Goal: Task Accomplishment & Management: Manage account settings

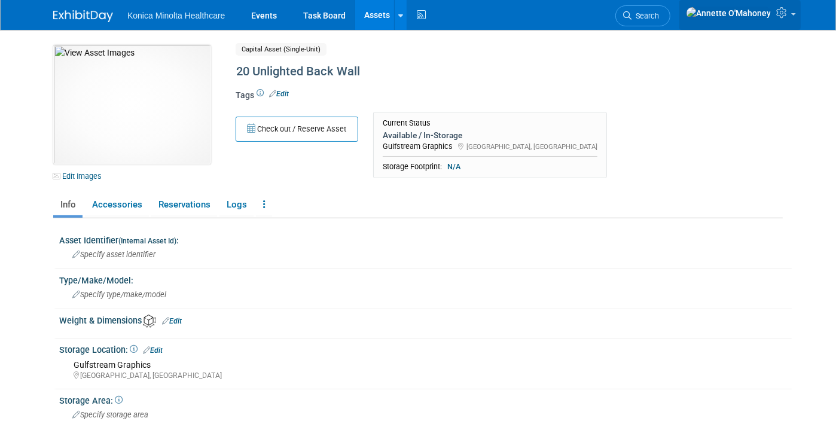
click at [800, 19] on link at bounding box center [739, 15] width 121 height 30
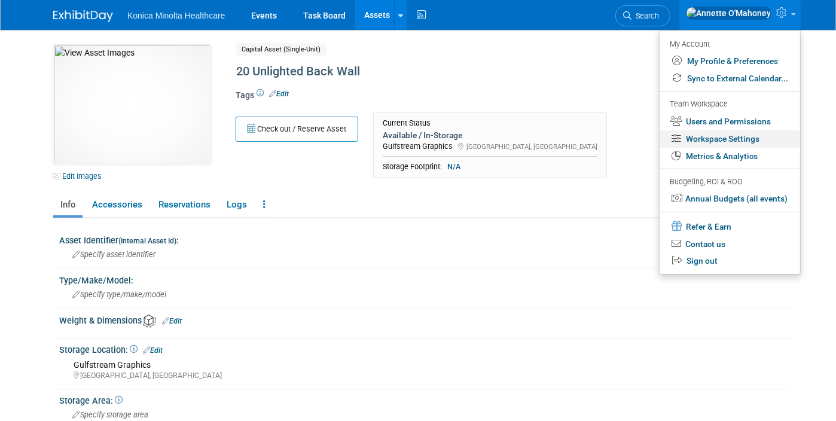
click at [757, 136] on link "Workspace Settings" at bounding box center [729, 138] width 140 height 17
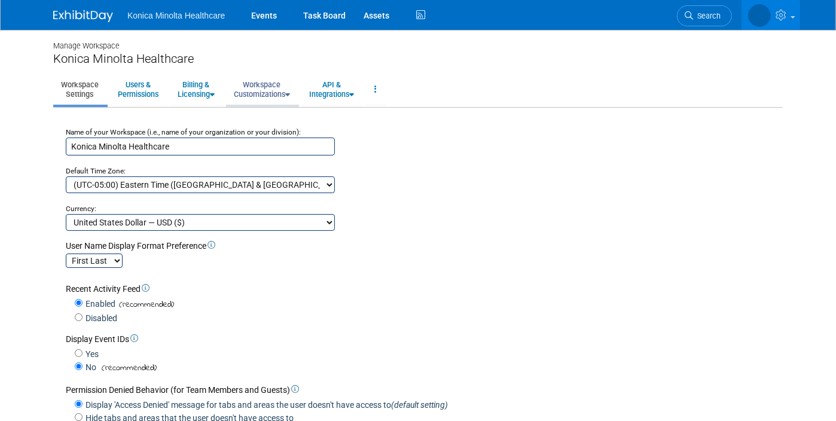
click at [255, 88] on link "Workspace Customizations" at bounding box center [262, 89] width 72 height 29
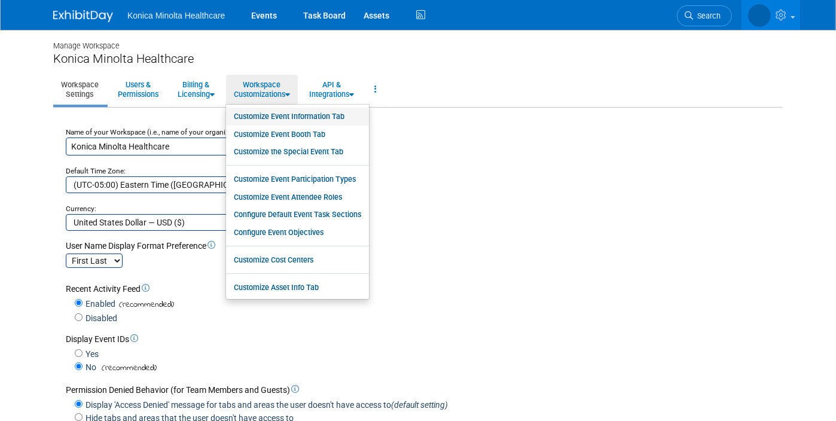
click at [264, 113] on link "Customize Event Information Tab" at bounding box center [297, 117] width 143 height 18
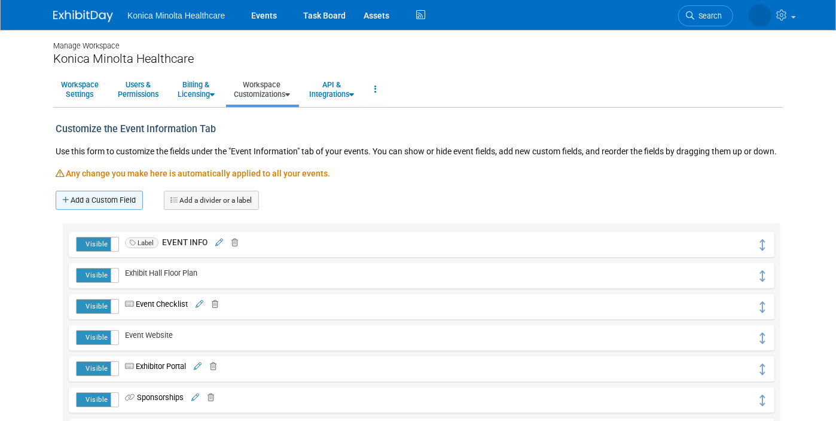
click at [109, 202] on link "Add a Custom Field" at bounding box center [99, 200] width 87 height 19
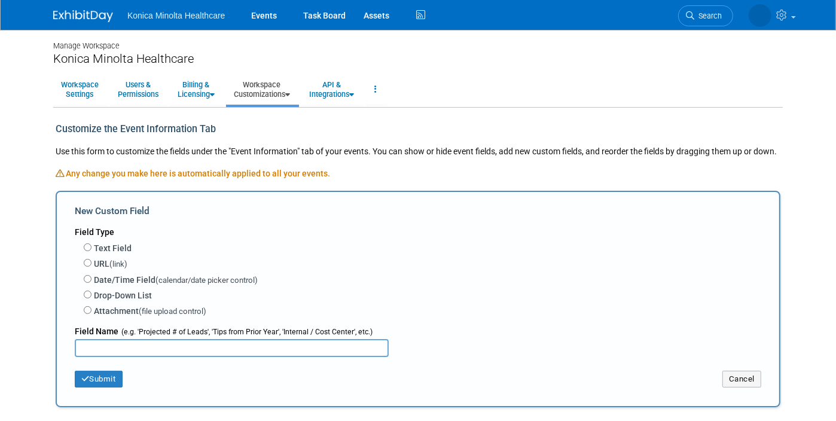
click at [94, 247] on label "Text Field" at bounding box center [113, 248] width 38 height 12
click at [87, 247] on input "Text Field" at bounding box center [88, 247] width 8 height 8
radio input "true"
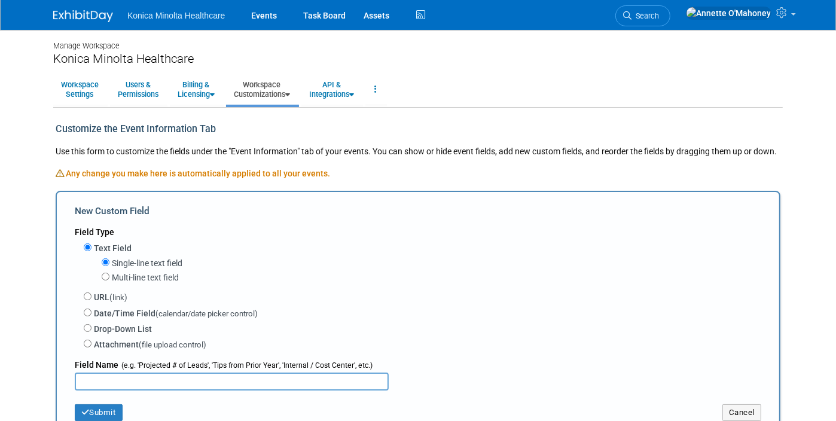
click at [115, 278] on label "Multi-line text field" at bounding box center [145, 277] width 67 height 12
click at [109, 278] on input "Multi-line text field" at bounding box center [106, 277] width 8 height 8
radio input "true"
click at [86, 380] on input "text" at bounding box center [232, 381] width 314 height 18
type input "B"
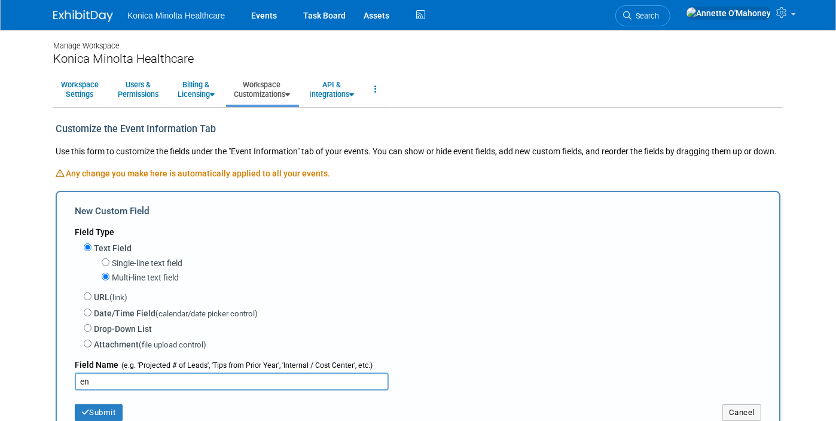
type input "e"
type input "V"
type input "N"
type input "Venue Name"
click at [112, 259] on label "Single-line text field" at bounding box center [147, 263] width 71 height 12
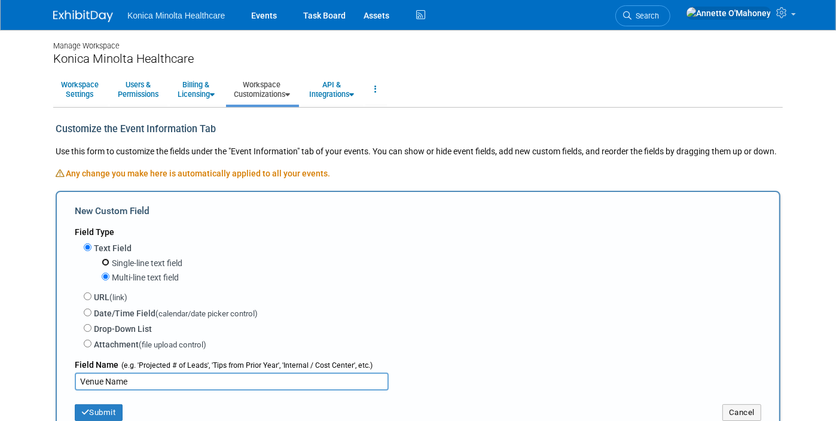
click at [108, 259] on input "Single-line text field" at bounding box center [106, 262] width 8 height 8
radio input "true"
click at [94, 406] on button "Submit" at bounding box center [99, 412] width 48 height 17
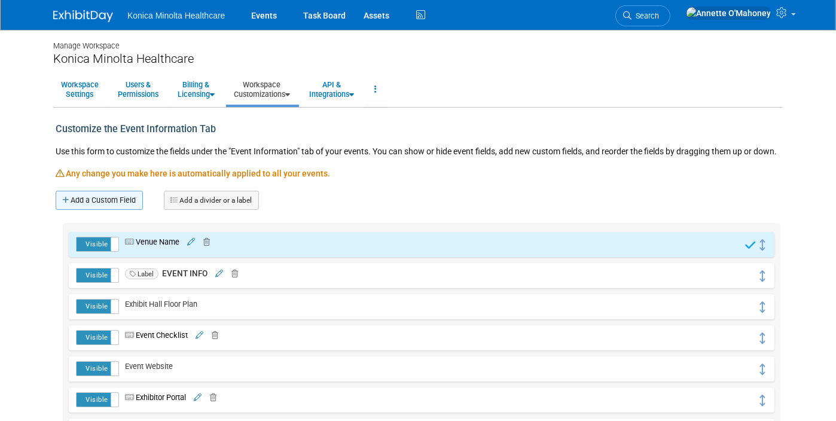
click at [96, 195] on link "Add a Custom Field" at bounding box center [99, 200] width 87 height 19
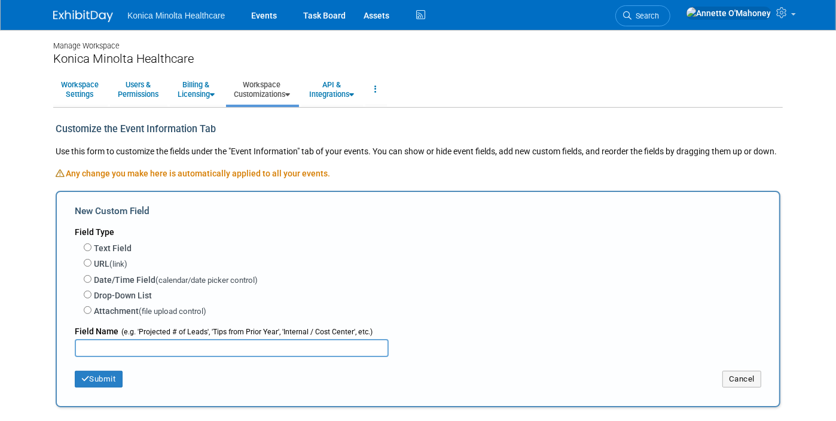
click at [103, 244] on label "Text Field" at bounding box center [113, 248] width 38 height 12
click at [91, 244] on input "Text Field" at bounding box center [88, 247] width 8 height 8
radio input "true"
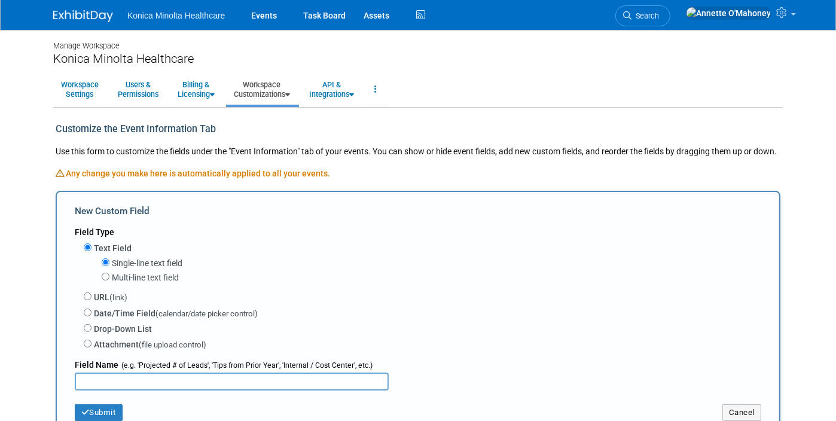
click at [112, 274] on label "Multi-line text field" at bounding box center [145, 277] width 67 height 12
click at [109, 274] on input "Multi-line text field" at bounding box center [106, 277] width 8 height 8
radio input "true"
click at [126, 378] on input "text" at bounding box center [232, 381] width 314 height 18
type input "Venue Address"
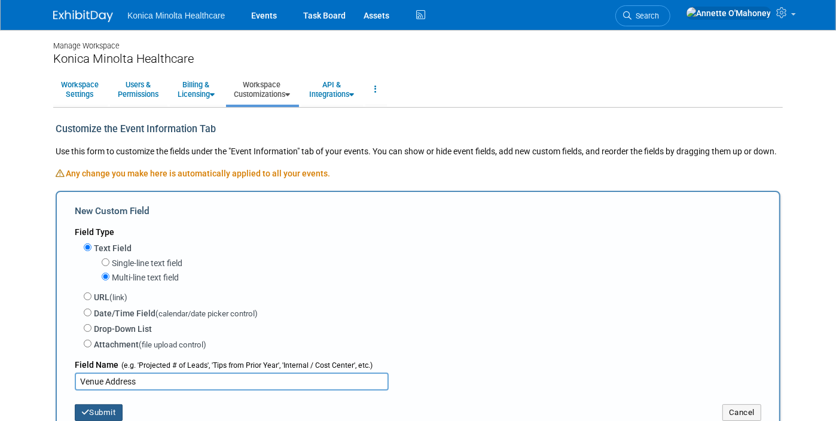
click at [99, 407] on button "Submit" at bounding box center [99, 412] width 48 height 17
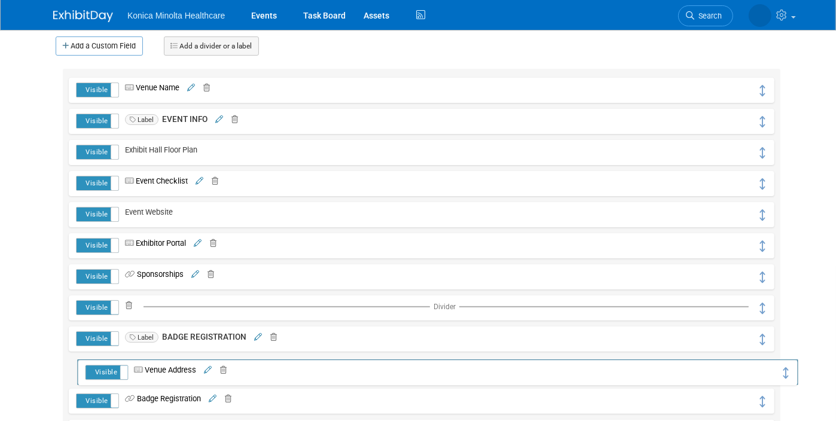
scroll to position [177, 0]
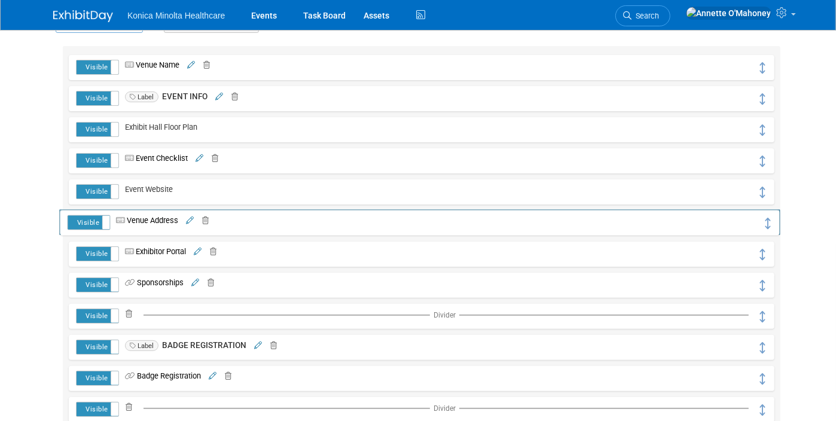
drag, startPoint x: 772, startPoint y: 239, endPoint x: 769, endPoint y: 218, distance: 21.7
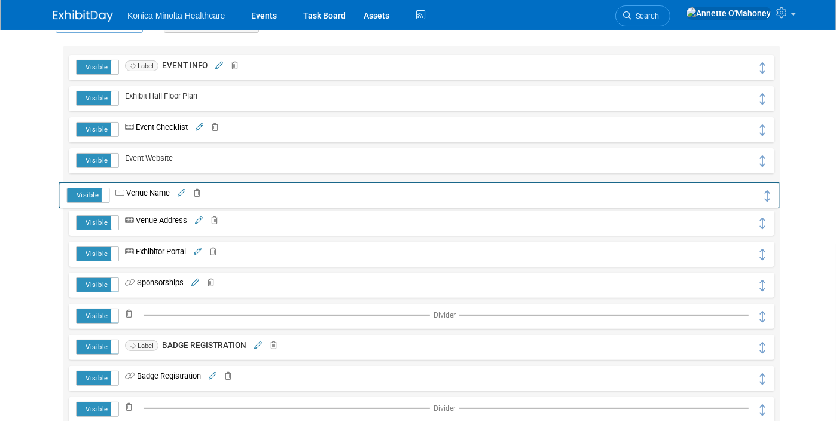
drag, startPoint x: 769, startPoint y: 68, endPoint x: 767, endPoint y: 194, distance: 126.7
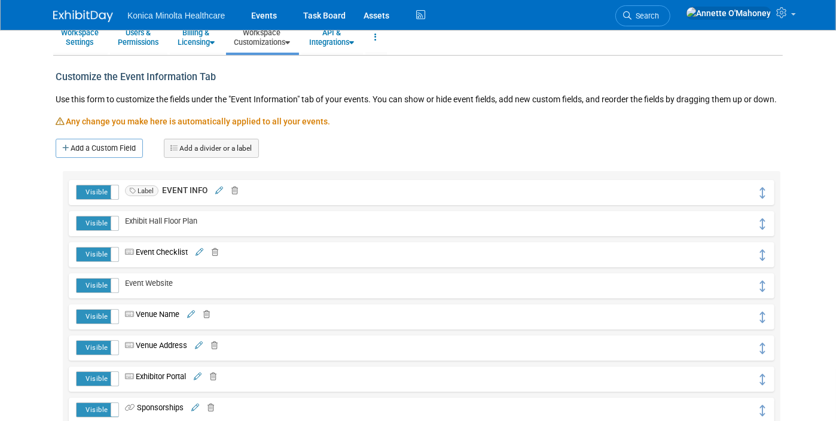
scroll to position [0, 0]
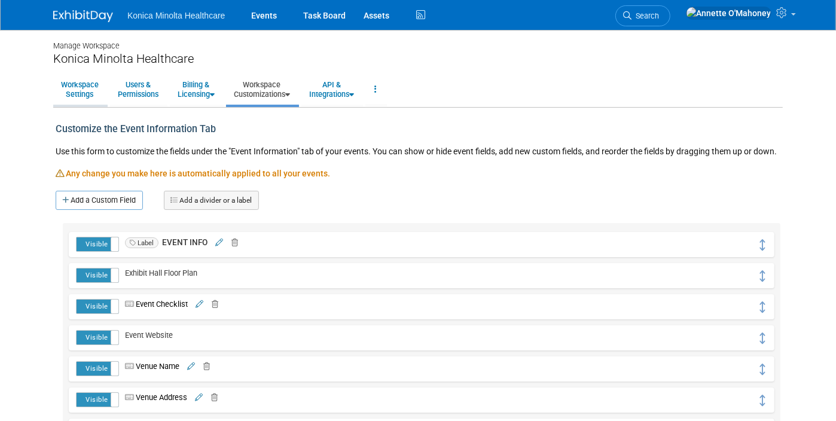
click at [66, 90] on link "Workspace Settings" at bounding box center [79, 89] width 53 height 29
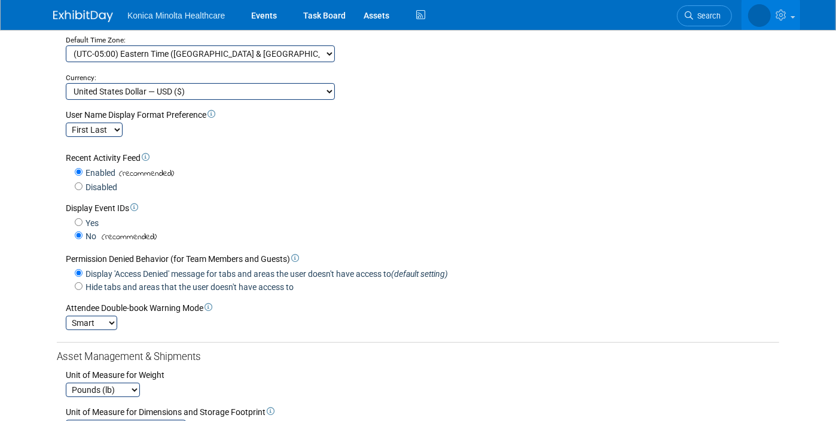
scroll to position [109, 0]
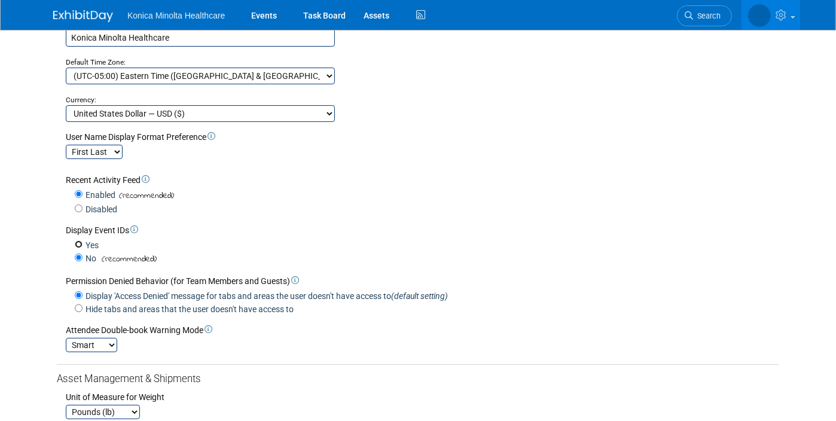
click at [75, 243] on input "Yes" at bounding box center [79, 244] width 8 height 8
radio input "true"
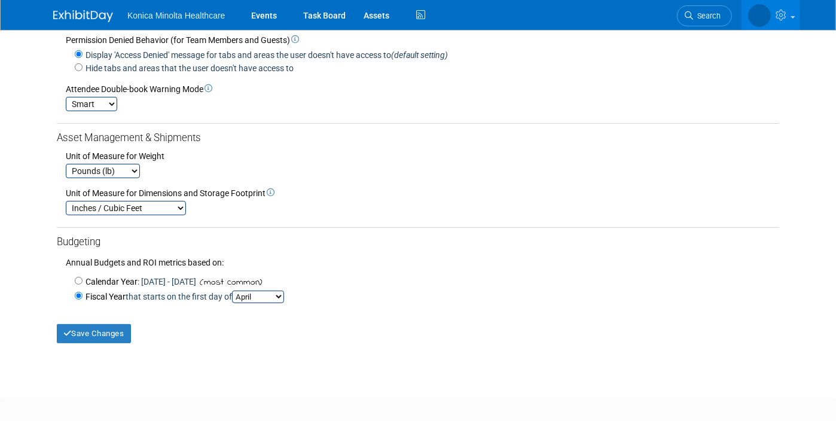
scroll to position [408, 0]
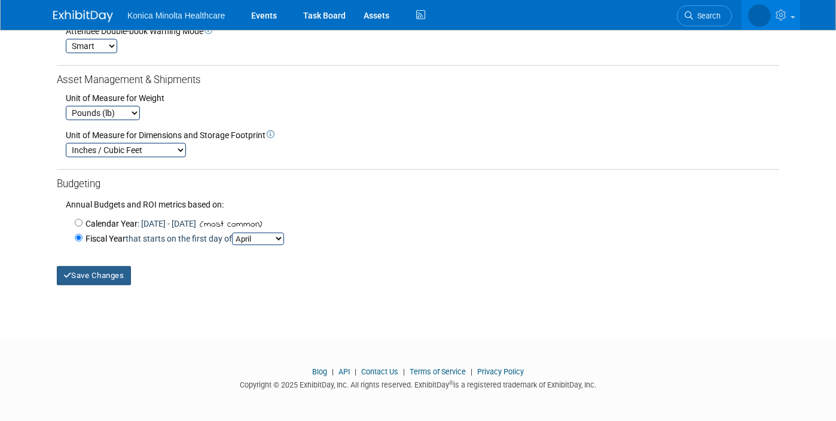
click at [64, 271] on button "Save Changes" at bounding box center [94, 275] width 74 height 19
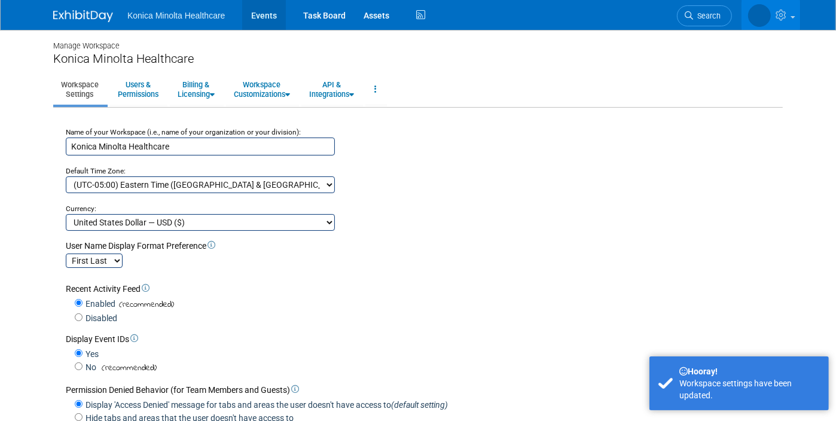
click at [250, 18] on link "Events" at bounding box center [264, 15] width 44 height 30
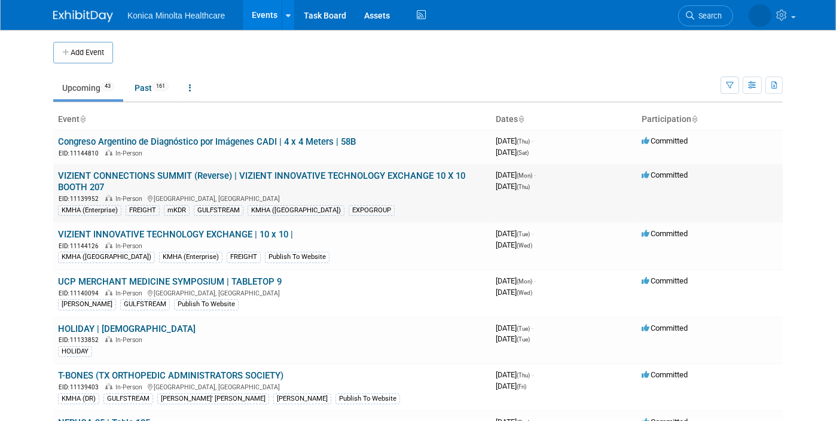
click at [218, 170] on link "VIZIENT CONNECTIONS SUMMIT (Reverse) | VIZIENT INNOVATIVE TECHNOLOGY EXCHANGE 1…" at bounding box center [261, 181] width 407 height 22
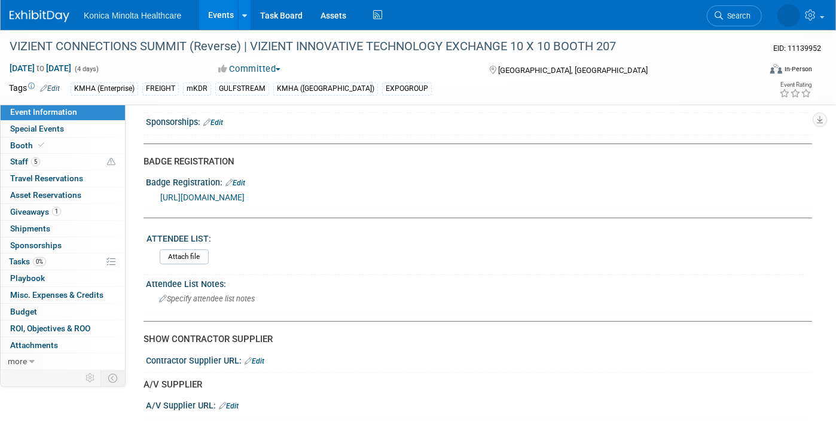
scroll to position [299, 0]
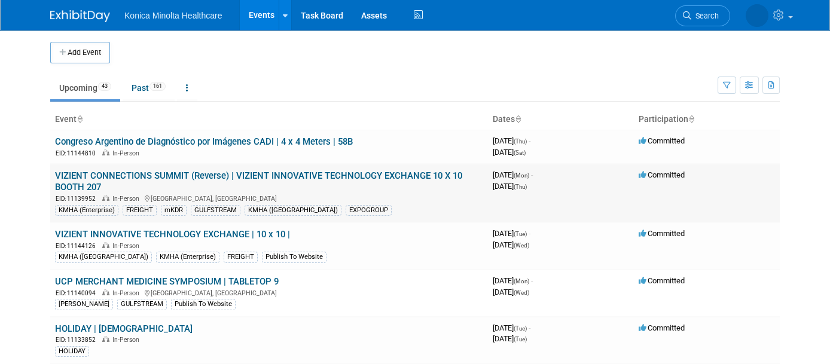
click at [156, 174] on link "VIZIENT CONNECTIONS SUMMIT (Reverse) | VIZIENT INNOVATIVE TECHNOLOGY EXCHANGE 1…" at bounding box center [258, 181] width 407 height 22
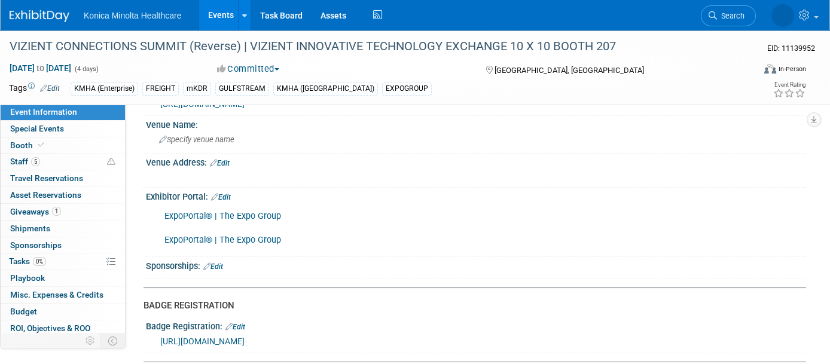
scroll to position [149, 0]
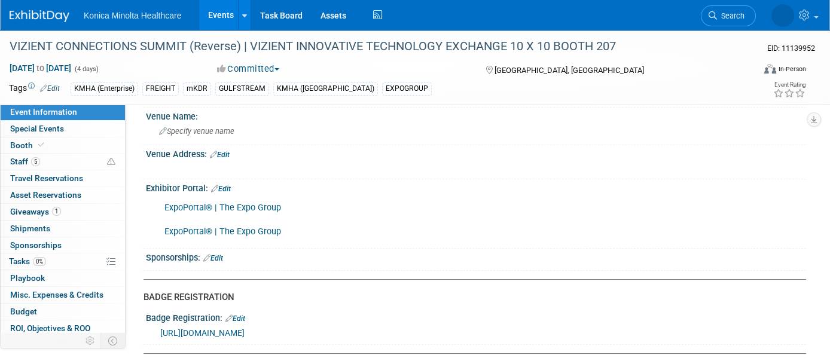
click at [263, 206] on link "ExpoPortal® | The Expo Group" at bounding box center [222, 208] width 117 height 10
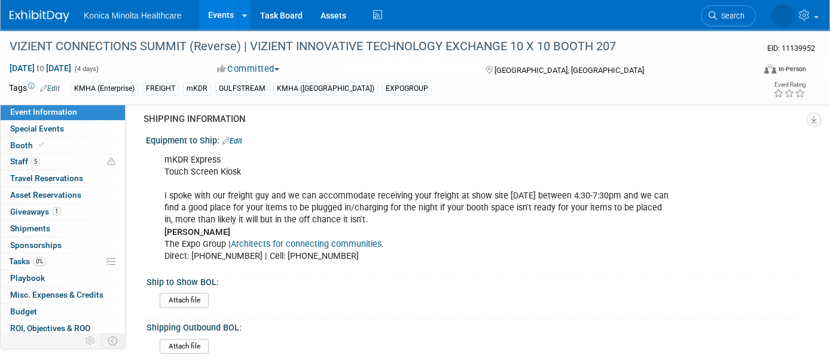
scroll to position [1345, 0]
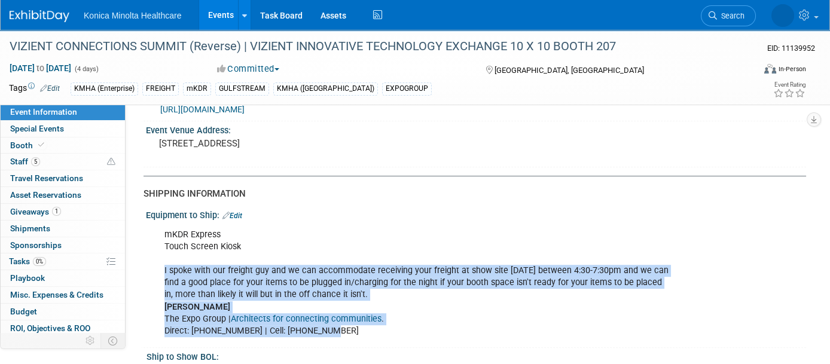
drag, startPoint x: 164, startPoint y: 255, endPoint x: 384, endPoint y: 322, distance: 230.1
click at [384, 322] on div "mKDR Express Touch Screen Kiosk I spoke with our freight guy and we can accommo…" at bounding box center [417, 283] width 522 height 120
copy div "I spoke with our freight guy and we can accommodate receiving your freight at s…"
click at [408, 278] on div "mKDR Express Touch Screen Kiosk I spoke with our freight guy and we can accommo…" at bounding box center [417, 283] width 522 height 120
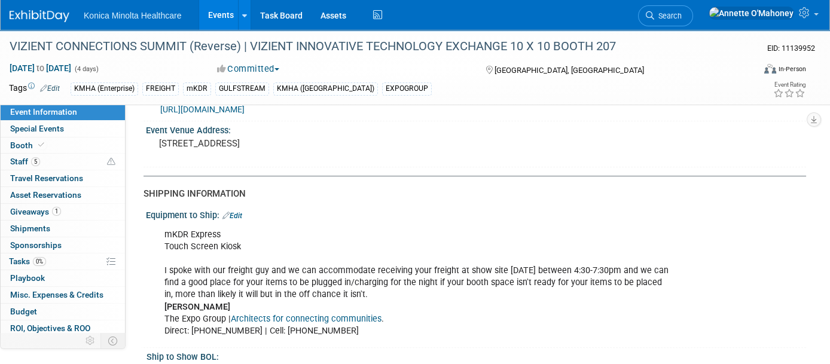
click at [161, 252] on div "mKDR Express Touch Screen Kiosk I spoke with our freight guy and we can accommo…" at bounding box center [417, 283] width 522 height 120
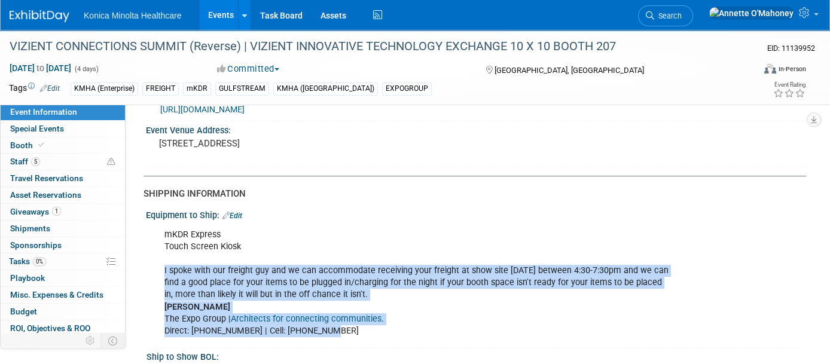
drag, startPoint x: 163, startPoint y: 258, endPoint x: 337, endPoint y: 320, distance: 184.2
click at [337, 320] on div "mKDR Express Touch Screen Kiosk I spoke with our freight guy and we can accommo…" at bounding box center [417, 283] width 522 height 120
copy div "I spoke with our freight guy and we can accommodate receiving your freight at s…"
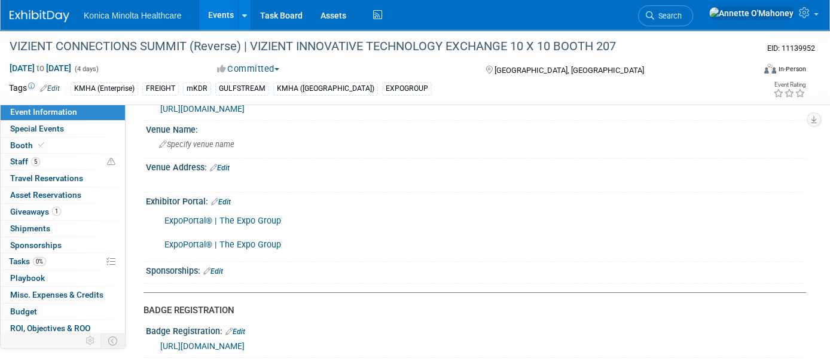
scroll to position [0, 0]
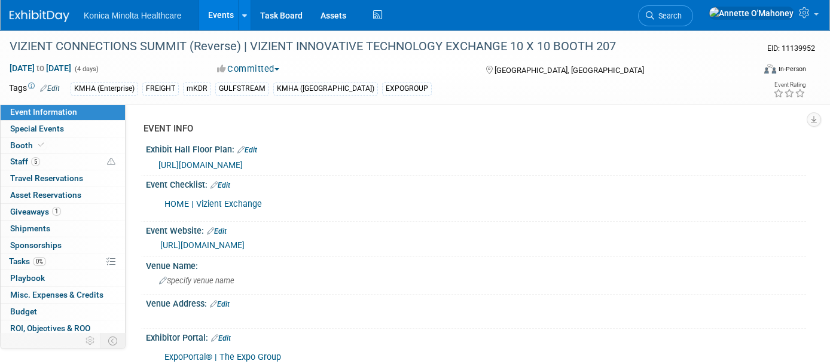
click at [223, 199] on link "HOME | Vizient Exchange" at bounding box center [212, 204] width 97 height 10
click at [244, 242] on link "[URL][DOMAIN_NAME]" at bounding box center [202, 245] width 84 height 10
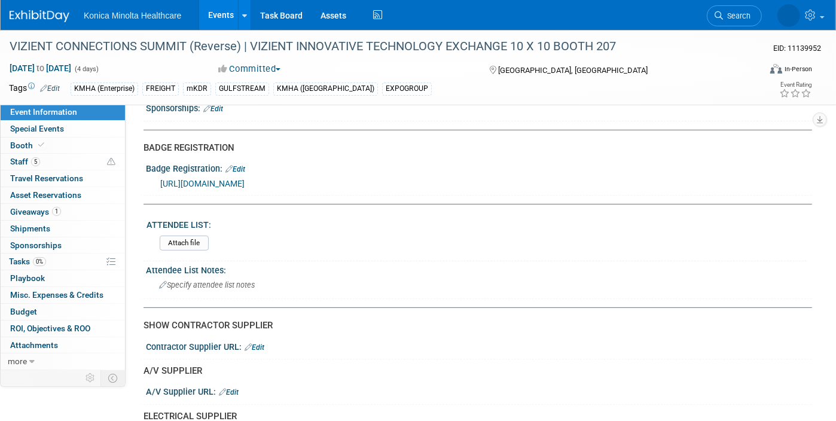
scroll to position [299, 0]
